Goal: Task Accomplishment & Management: Use online tool/utility

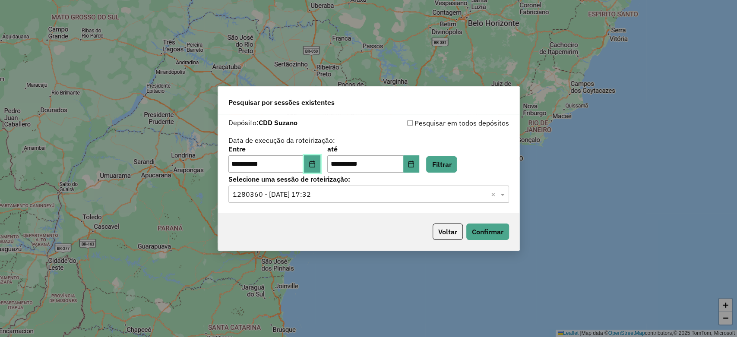
click at [316, 165] on icon "Choose Date" at bounding box center [312, 164] width 7 height 7
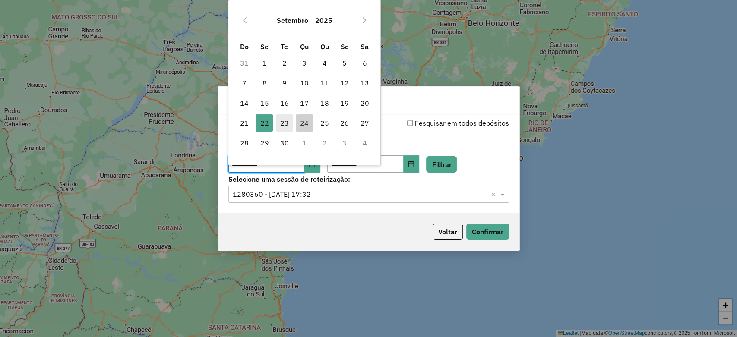
click at [287, 120] on span "23" at bounding box center [284, 122] width 17 height 17
type input "**********"
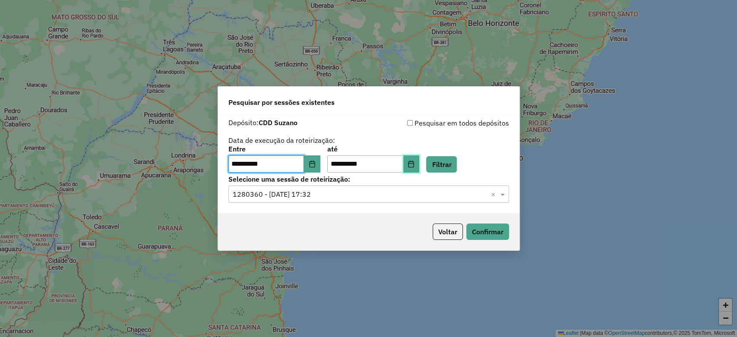
click at [415, 163] on icon "Choose Date" at bounding box center [411, 164] width 7 height 7
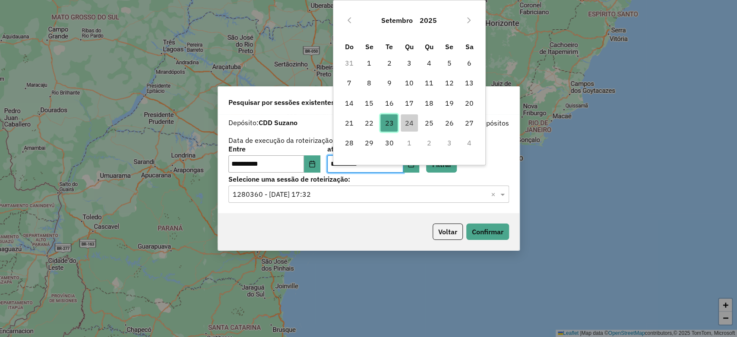
click at [388, 128] on span "23" at bounding box center [388, 122] width 17 height 17
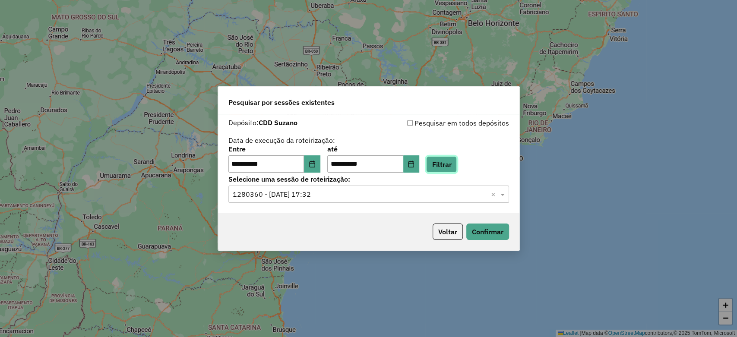
click at [456, 161] on button "Filtrar" at bounding box center [441, 164] width 31 height 16
click at [391, 193] on input "text" at bounding box center [360, 195] width 255 height 10
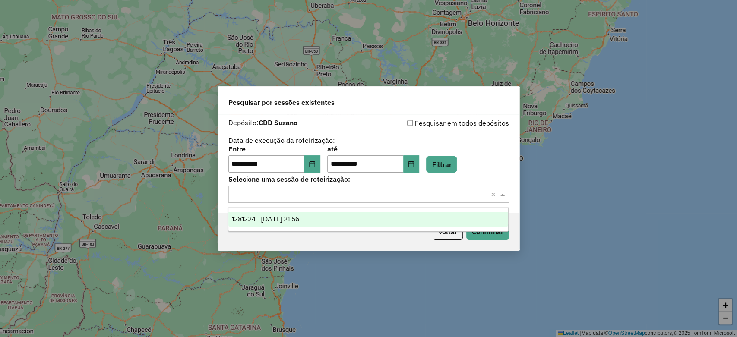
click at [299, 216] on span "1281224 - [DATE] 21:56" at bounding box center [265, 219] width 67 height 7
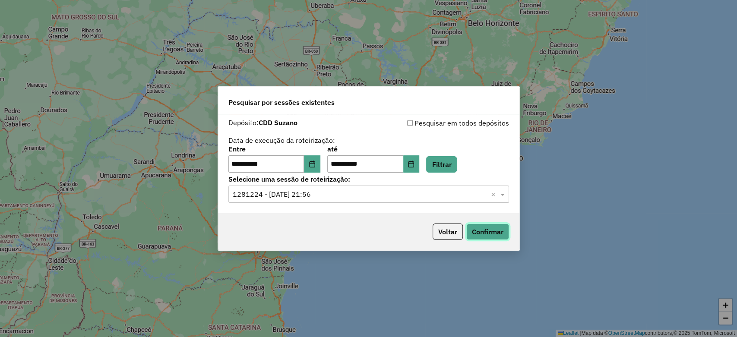
click at [484, 230] on button "Confirmar" at bounding box center [487, 232] width 43 height 16
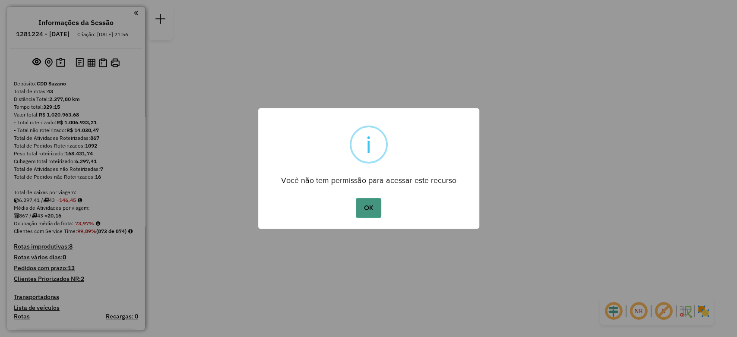
click at [370, 211] on button "OK" at bounding box center [368, 208] width 25 height 20
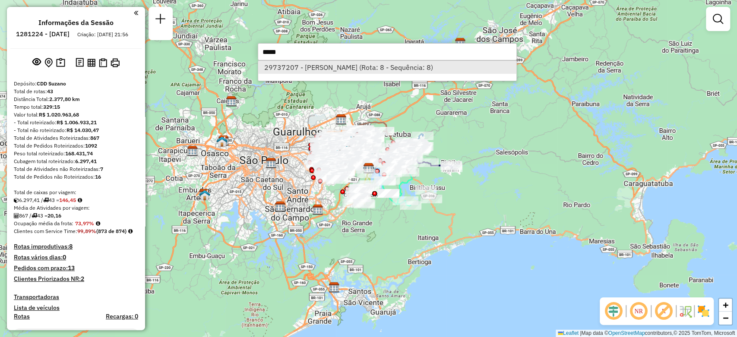
type input "*****"
click at [275, 67] on li "29737207 - MICHELLE APARECIDA K (Rota: 8 - Sequência: 8)" at bounding box center [387, 67] width 258 height 13
select select "**********"
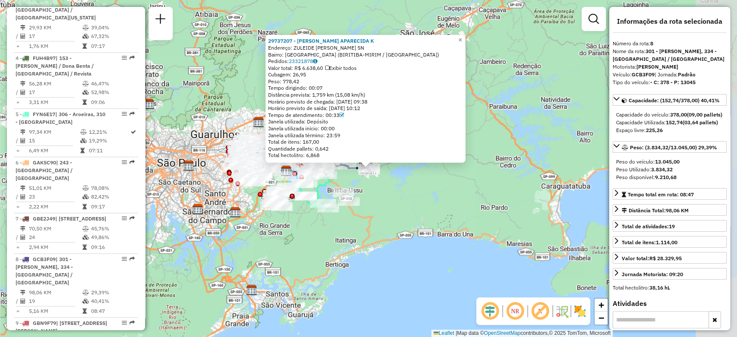
scroll to position [702, 0]
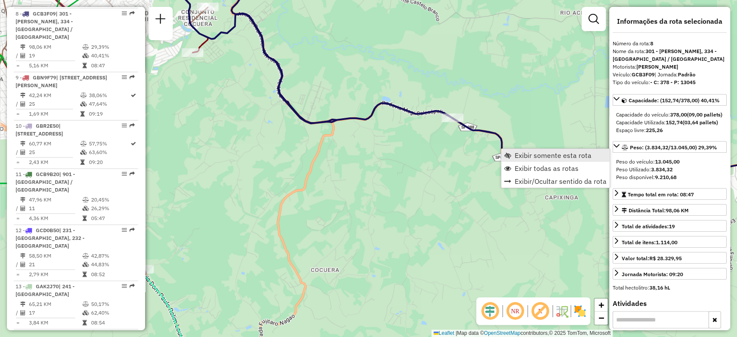
click at [518, 158] on span "Exibir somente esta rota" at bounding box center [553, 155] width 77 height 7
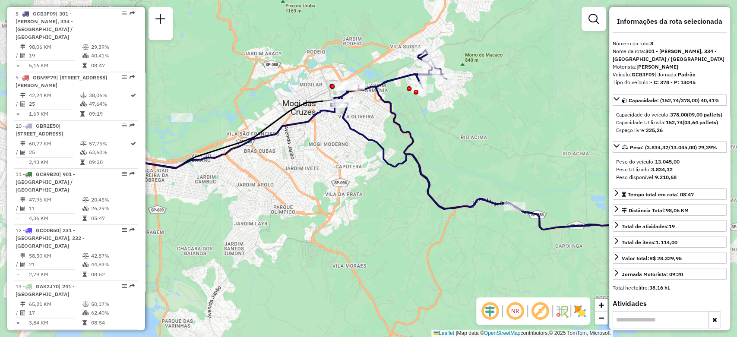
drag, startPoint x: 478, startPoint y: 163, endPoint x: 434, endPoint y: 168, distance: 43.9
click at [435, 168] on div "Janela de atendimento Grade de atendimento Capacidade Transportadoras Veículos …" at bounding box center [368, 168] width 737 height 337
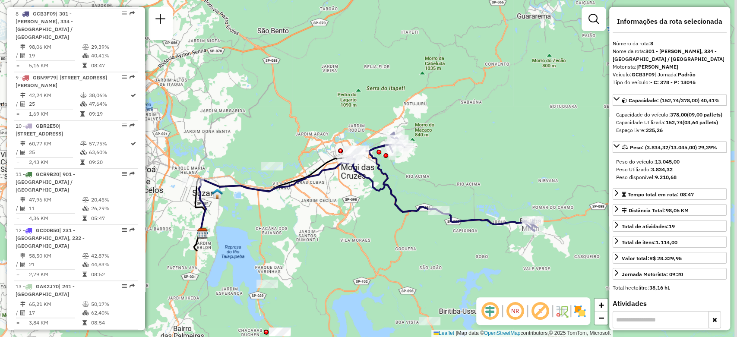
drag, startPoint x: 435, startPoint y: 171, endPoint x: 420, endPoint y: 191, distance: 25.1
click at [420, 191] on div "Janela de atendimento Grade de atendimento Capacidade Transportadoras Veículos …" at bounding box center [368, 168] width 737 height 337
